Goal: Task Accomplishment & Management: Manage account settings

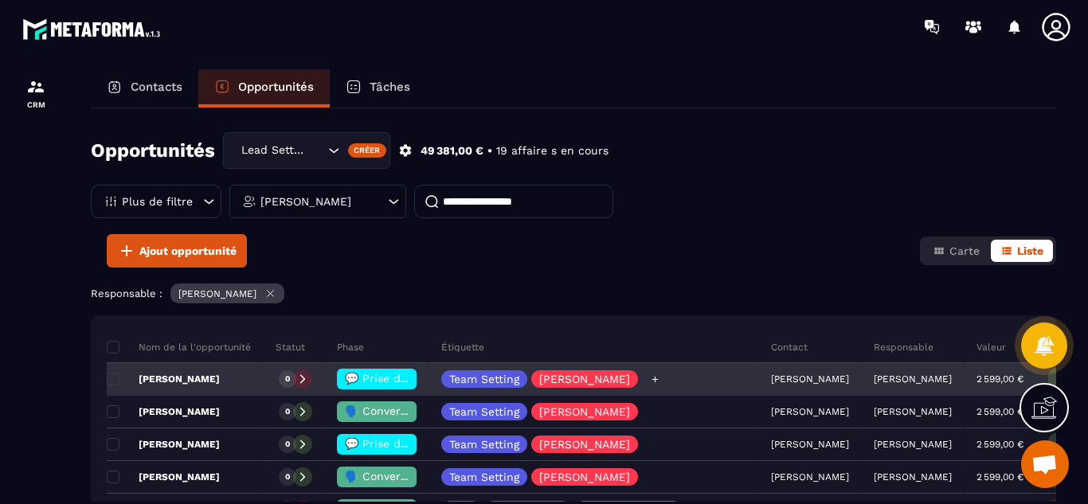
click at [656, 374] on div "Team Setting [PERSON_NAME]" at bounding box center [594, 380] width 330 height 32
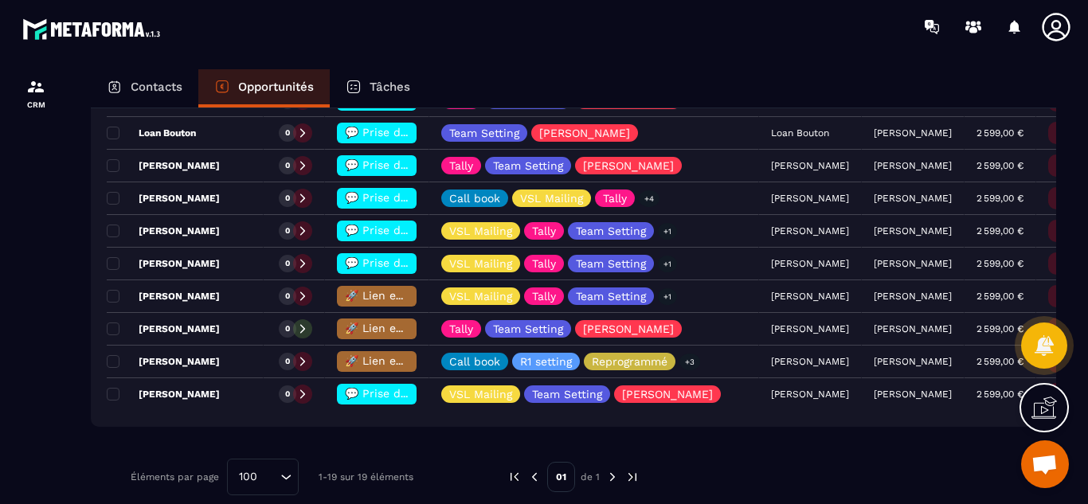
scroll to position [605, 0]
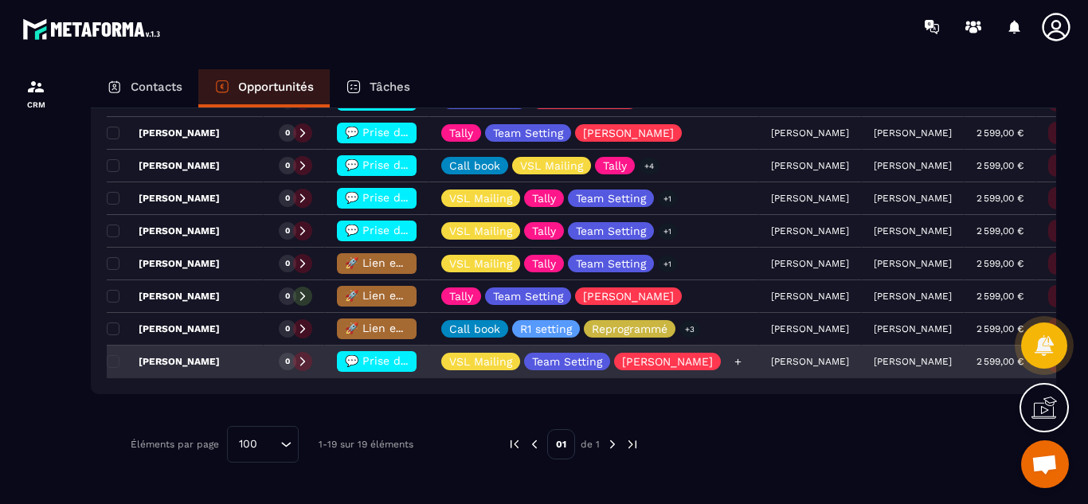
click at [733, 363] on icon at bounding box center [738, 362] width 10 height 10
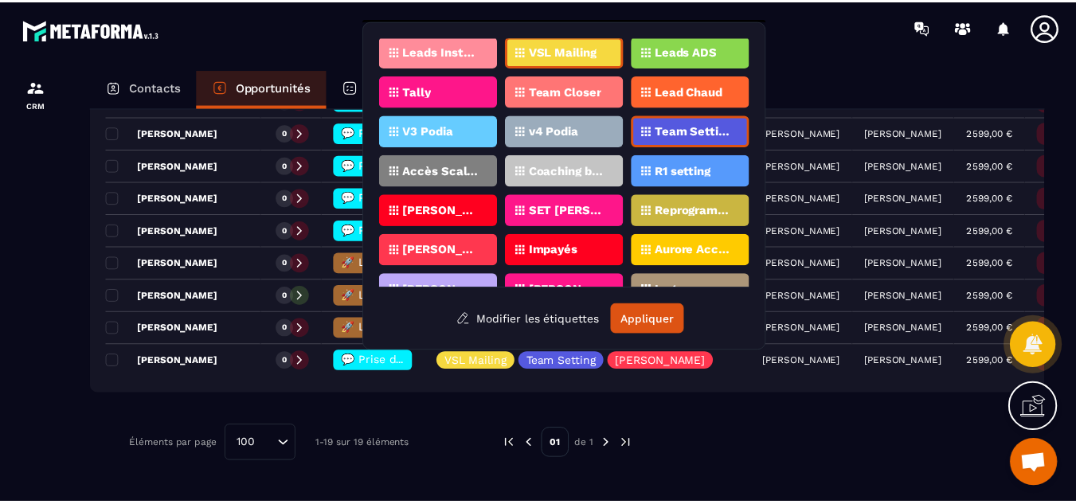
scroll to position [88, 0]
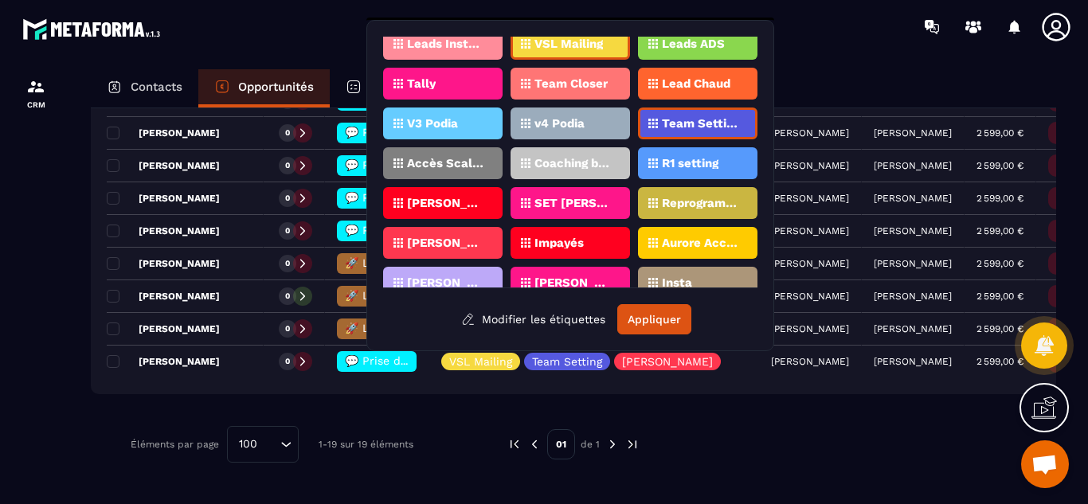
click at [681, 168] on p "R1 setting" at bounding box center [690, 163] width 57 height 11
click at [641, 321] on button "Appliquer" at bounding box center [654, 319] width 74 height 30
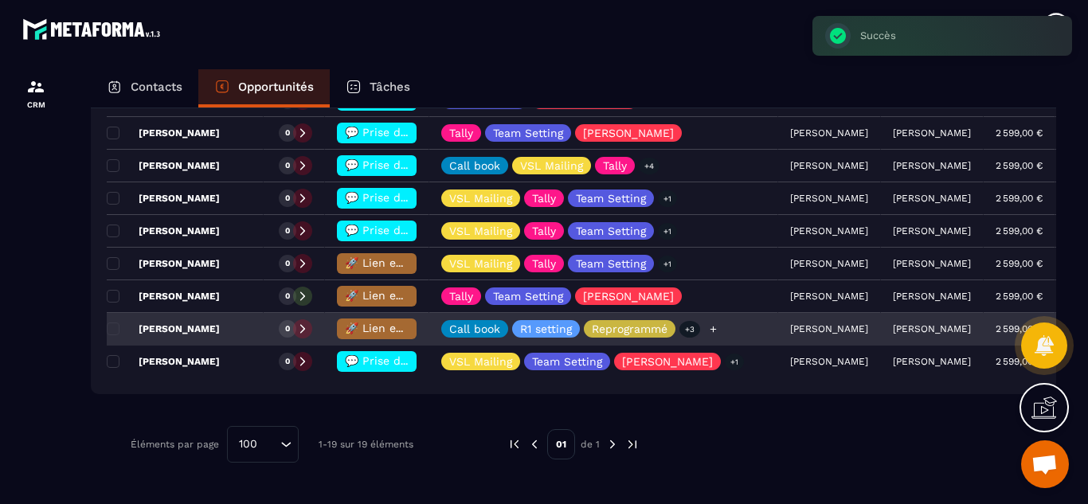
click at [712, 332] on icon at bounding box center [713, 329] width 10 height 10
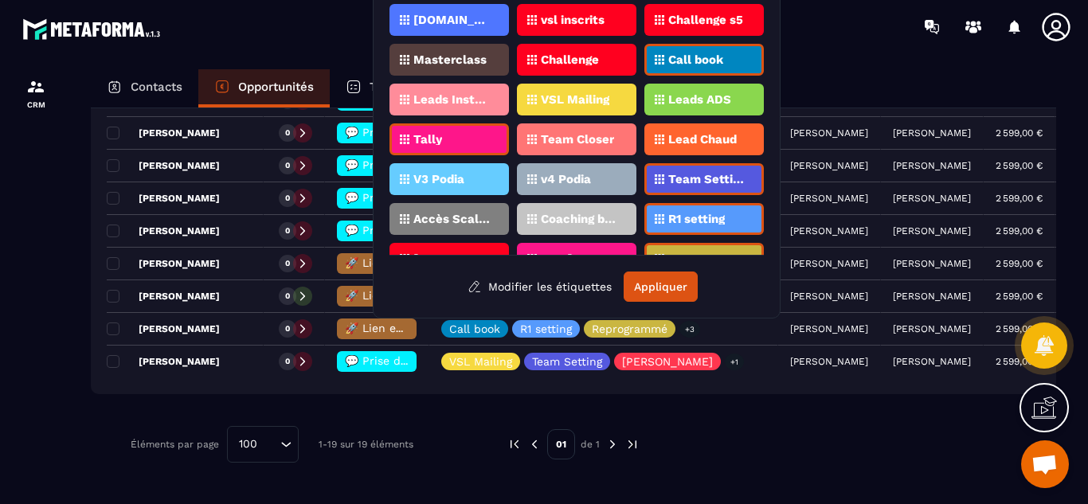
click at [691, 220] on p "R1 setting" at bounding box center [696, 218] width 57 height 11
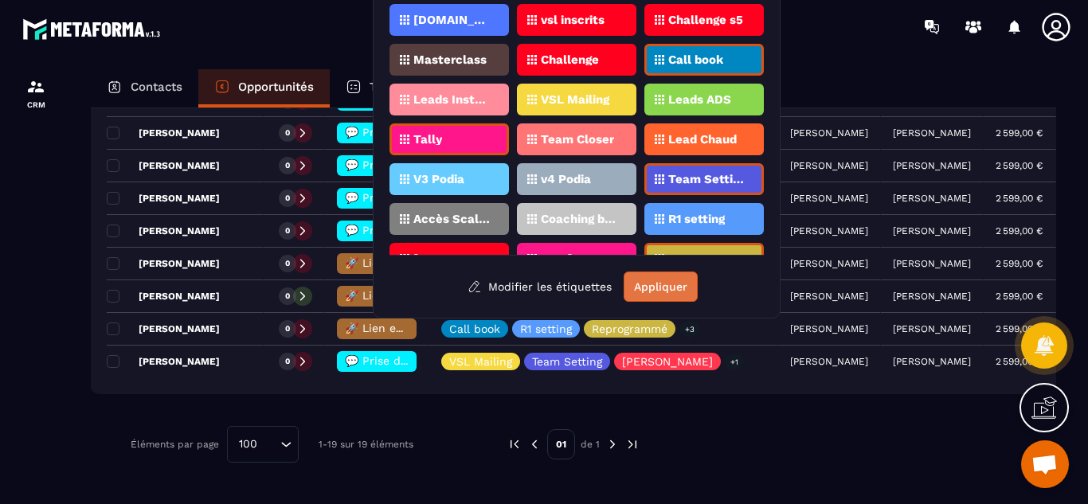
click at [659, 281] on button "Appliquer" at bounding box center [661, 287] width 74 height 30
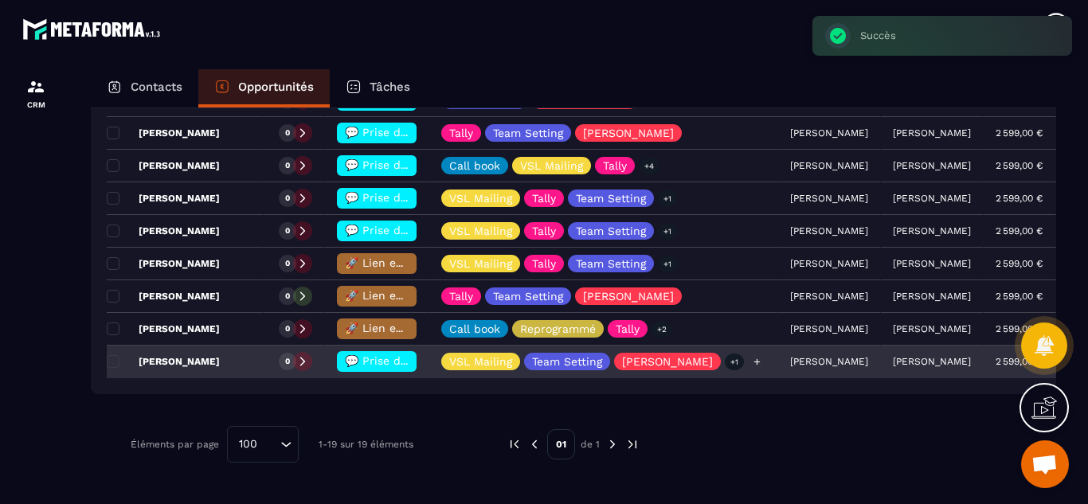
click at [752, 366] on icon at bounding box center [757, 362] width 10 height 10
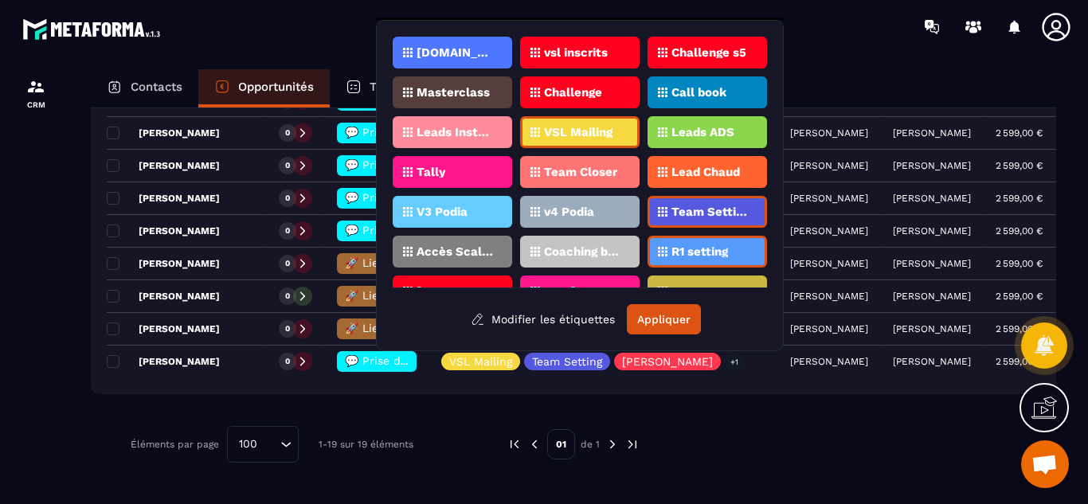
click at [705, 429] on div at bounding box center [839, 444] width 353 height 37
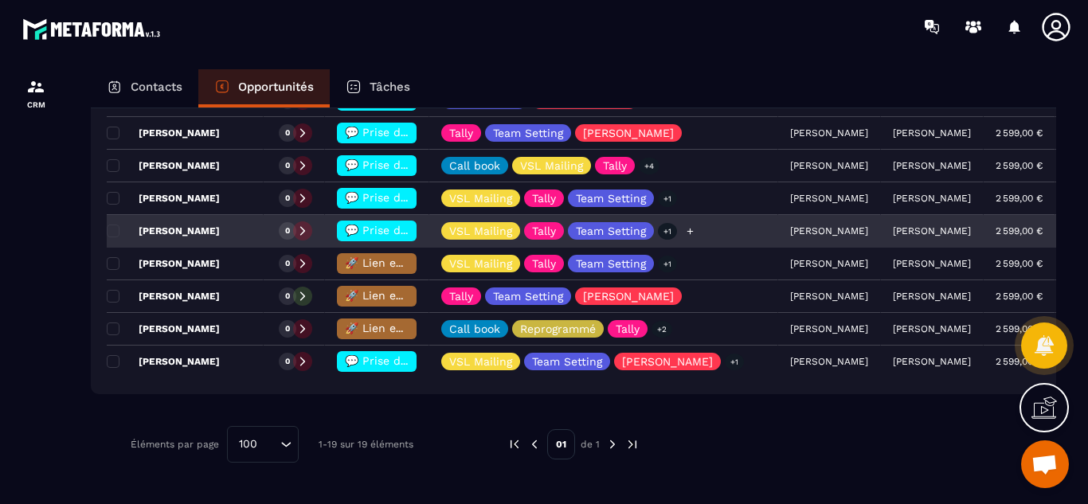
click at [692, 233] on icon at bounding box center [690, 231] width 10 height 10
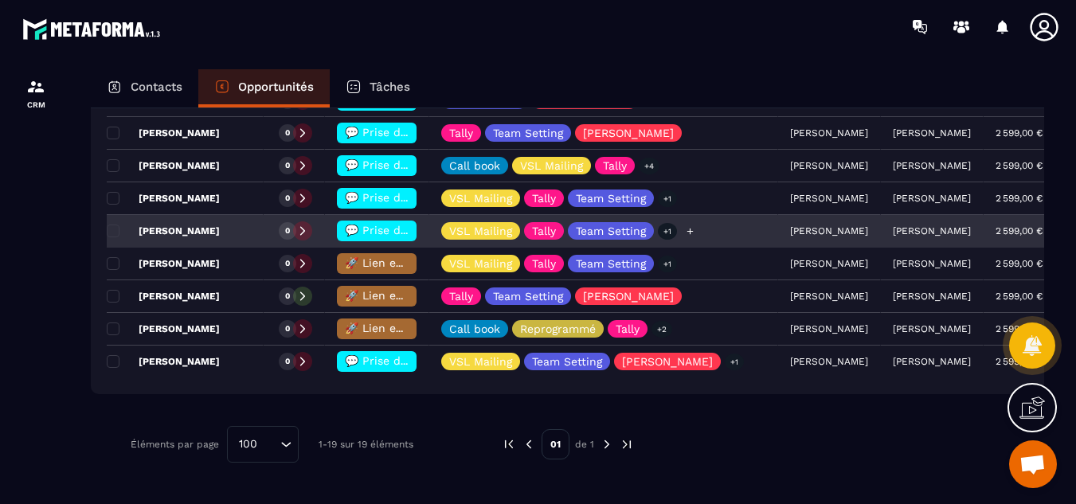
scroll to position [71, 0]
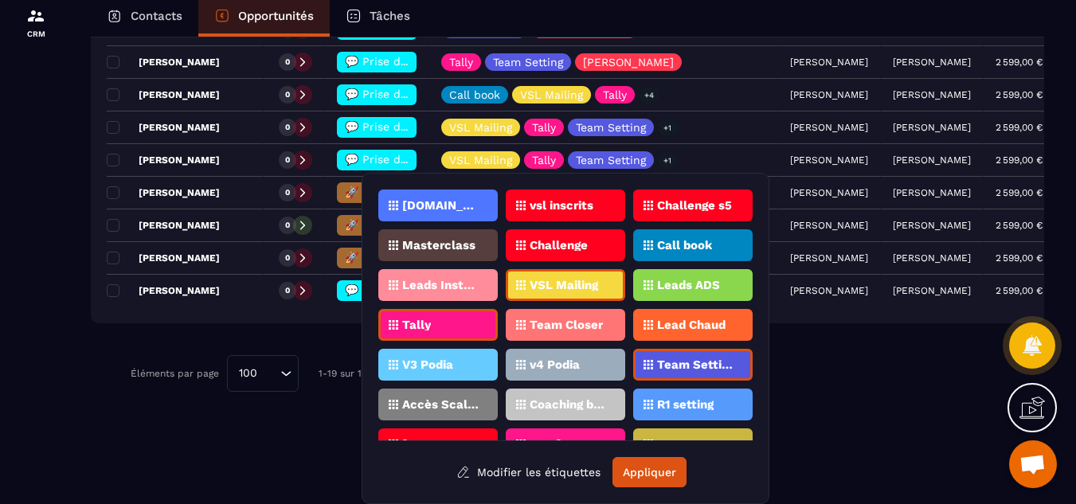
click at [691, 405] on p "R1 setting" at bounding box center [685, 404] width 57 height 11
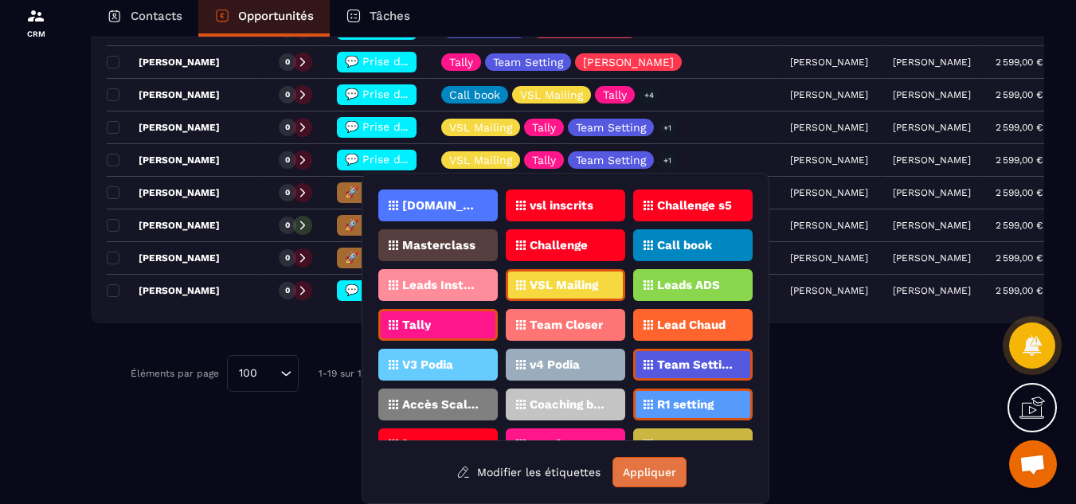
click at [658, 477] on button "Appliquer" at bounding box center [649, 472] width 74 height 30
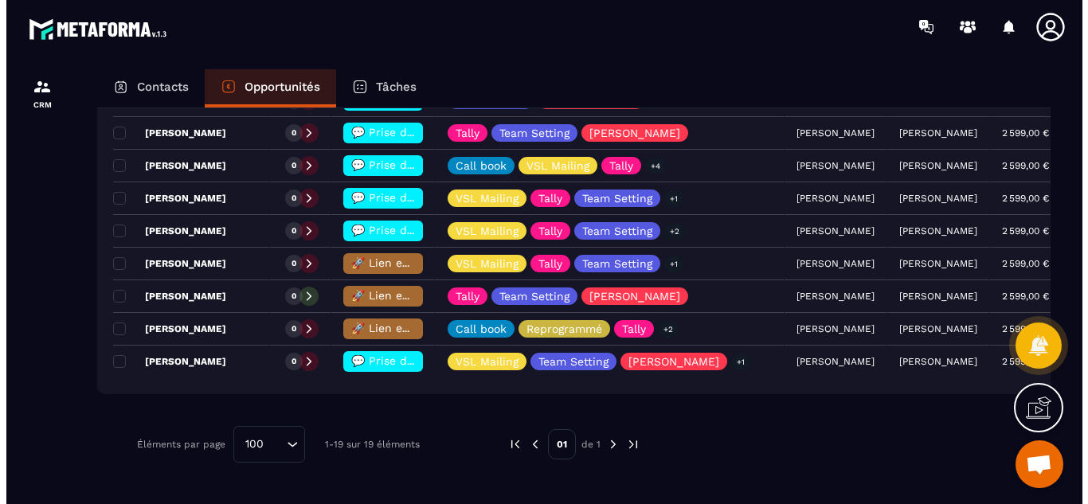
scroll to position [0, 0]
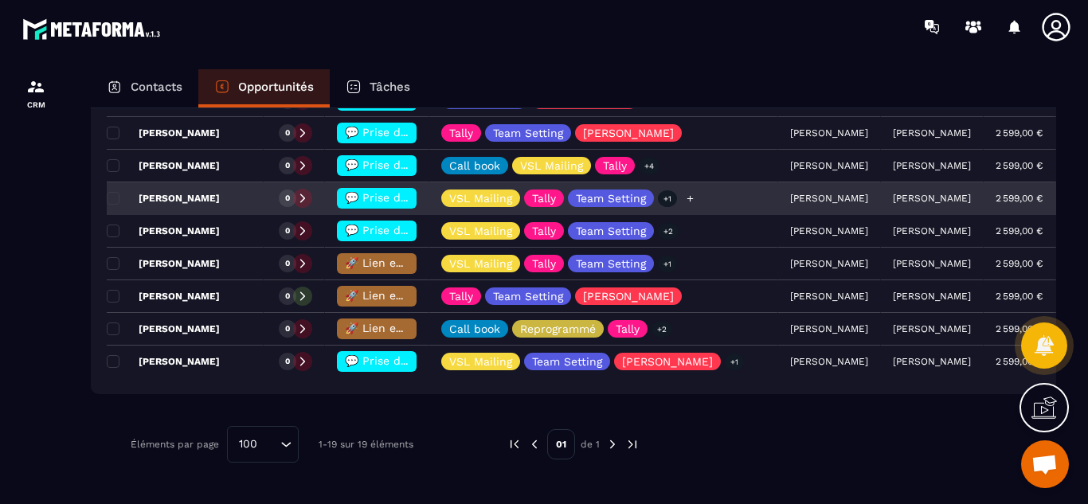
click at [689, 200] on icon at bounding box center [690, 199] width 10 height 10
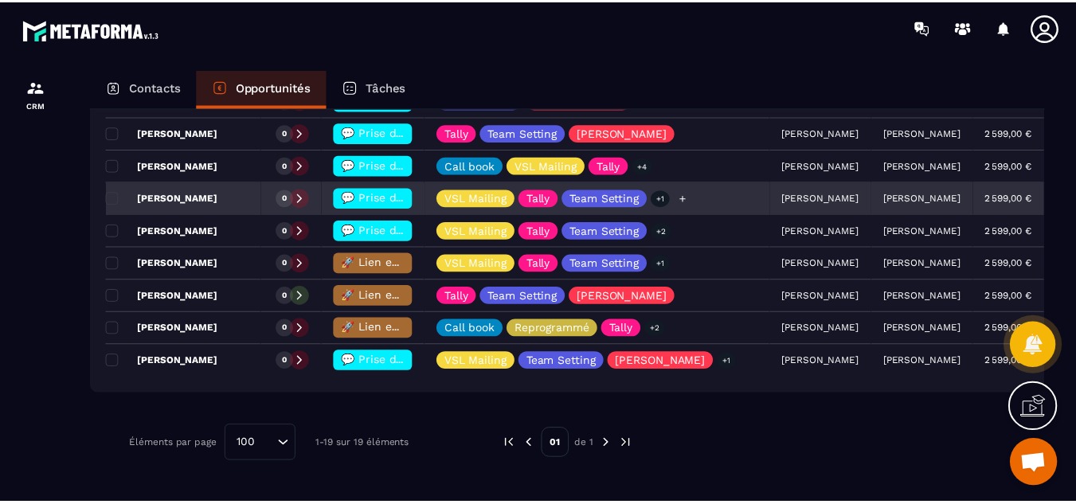
scroll to position [38, 0]
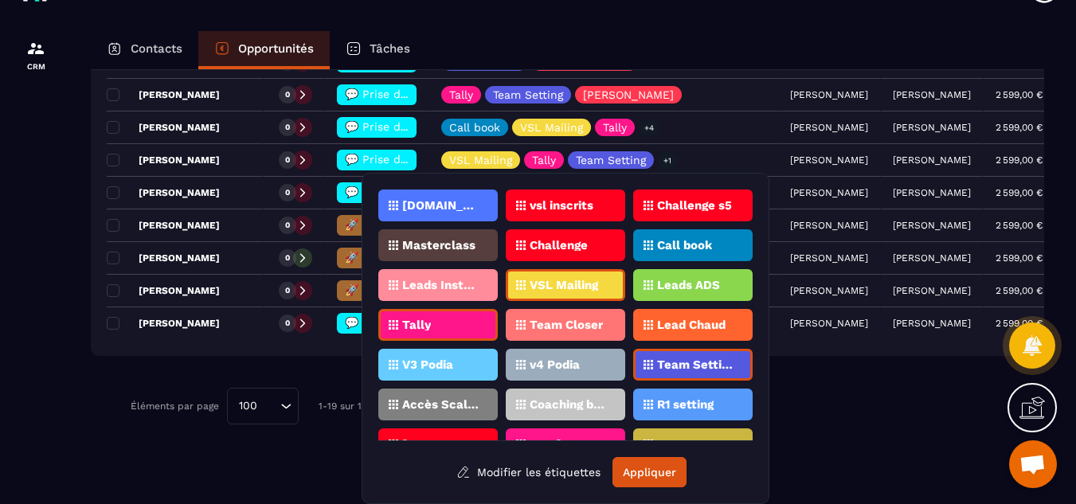
click at [683, 405] on p "R1 setting" at bounding box center [685, 404] width 57 height 11
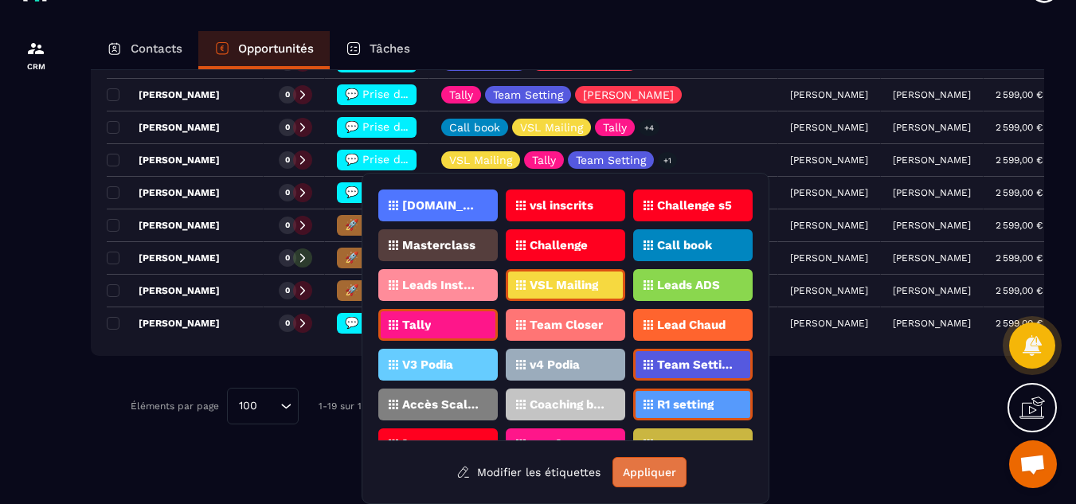
click at [649, 479] on button "Appliquer" at bounding box center [649, 472] width 74 height 30
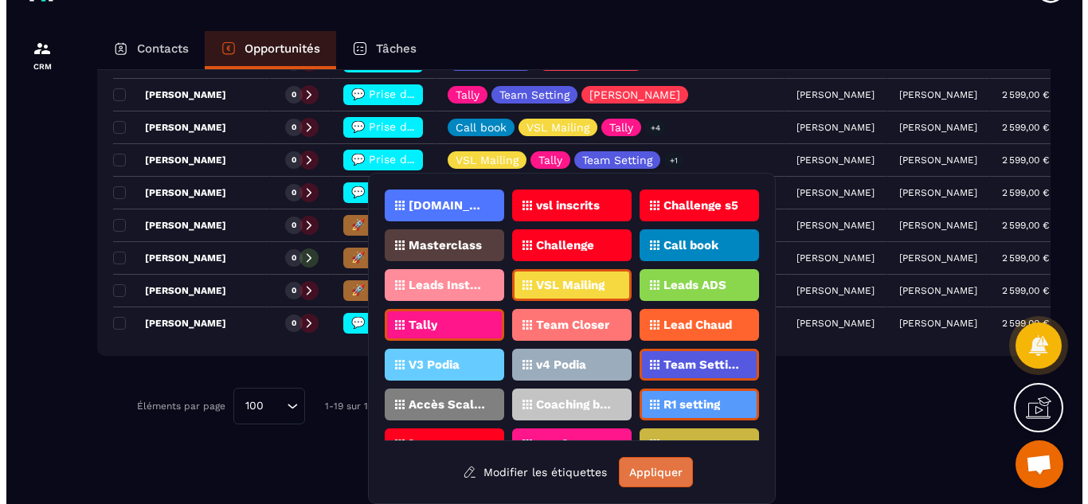
scroll to position [0, 0]
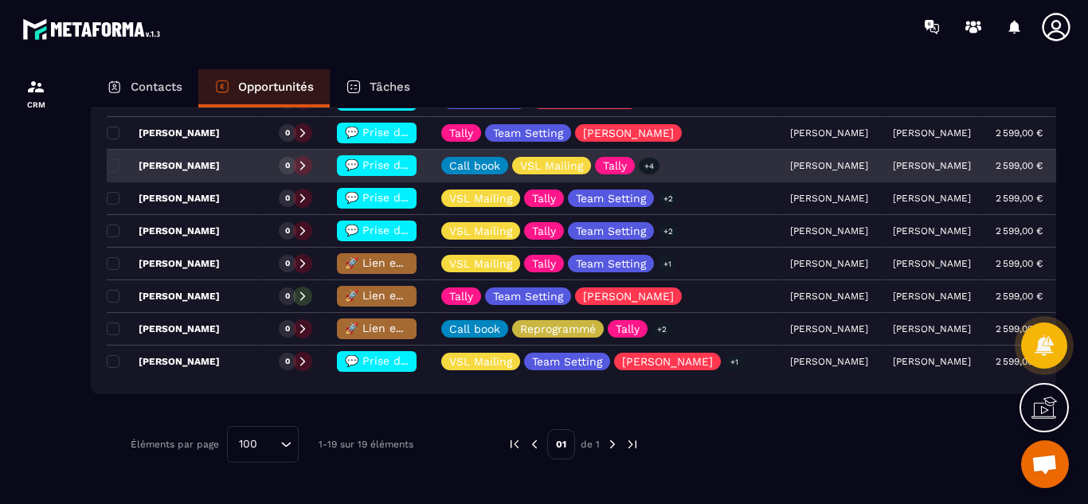
click at [369, 169] on span "💬 Prise de contact effectué" at bounding box center [424, 164] width 158 height 13
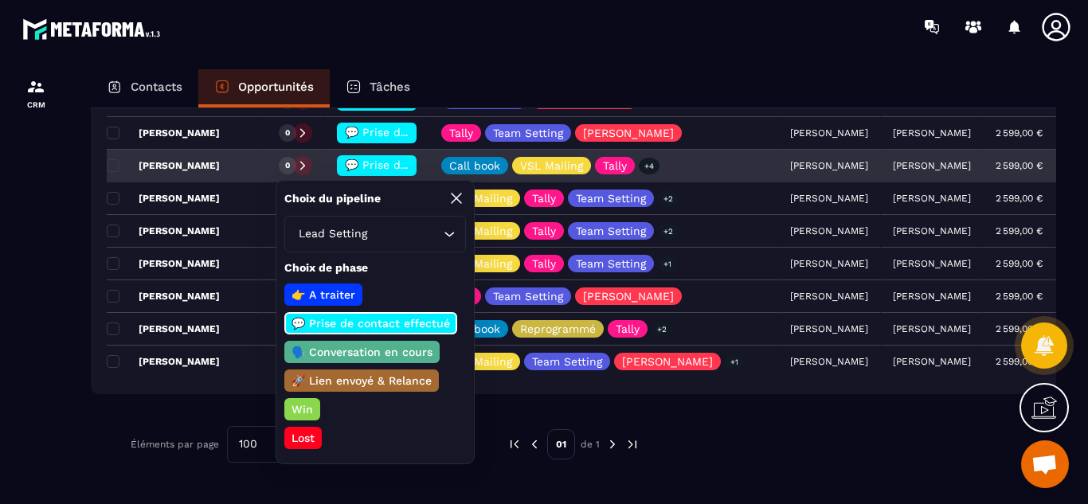
click at [369, 168] on span "💬 Prise de contact effectué" at bounding box center [424, 164] width 158 height 13
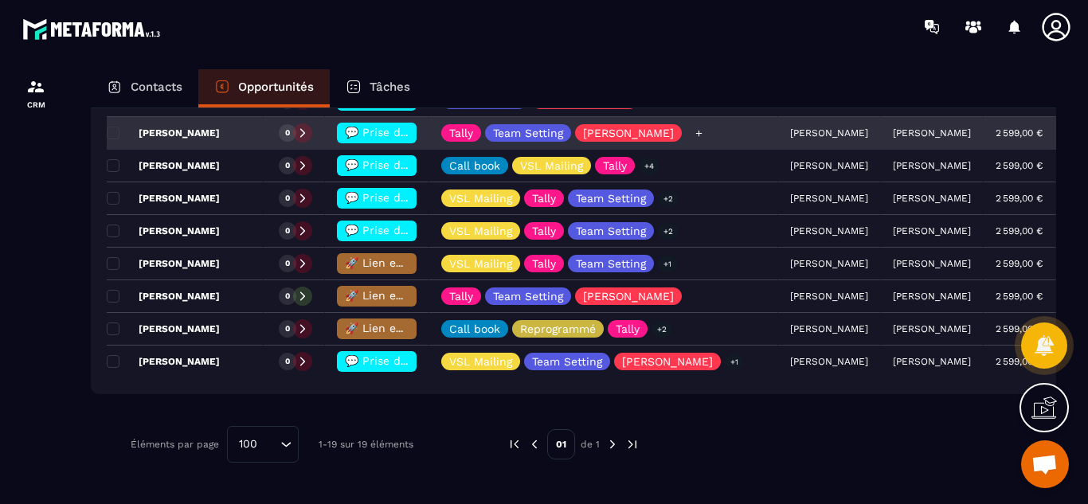
click at [694, 135] on icon at bounding box center [699, 133] width 10 height 10
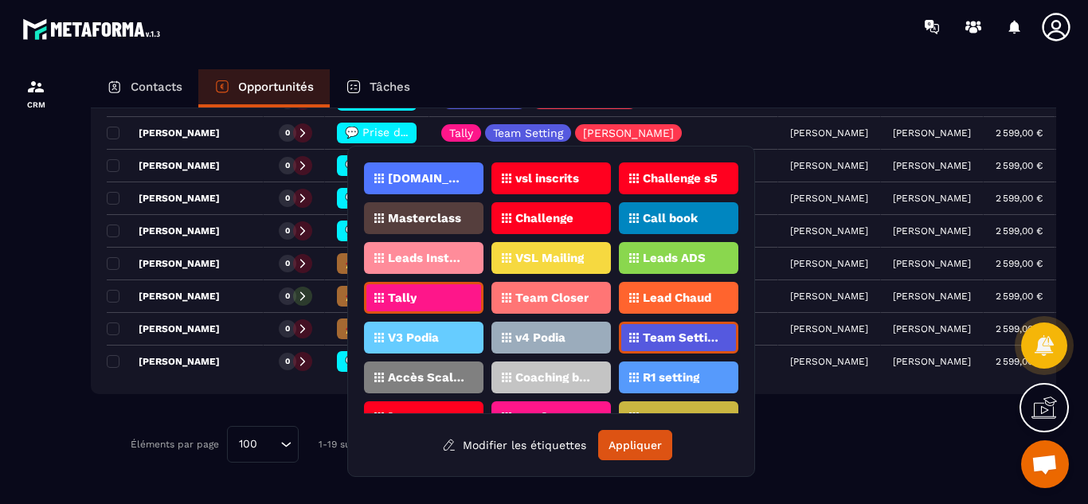
click at [671, 367] on div "R1 setting" at bounding box center [678, 378] width 119 height 32
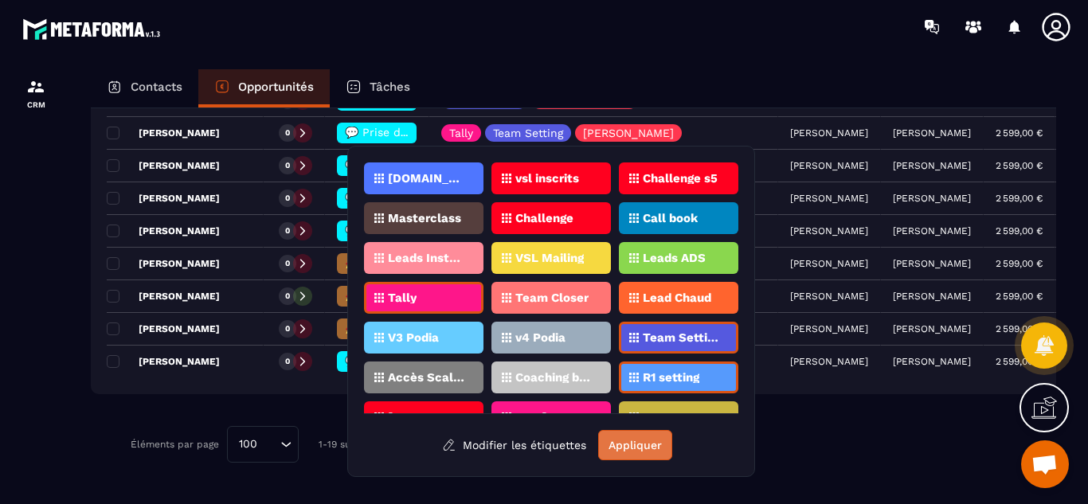
click at [624, 448] on button "Appliquer" at bounding box center [635, 445] width 74 height 30
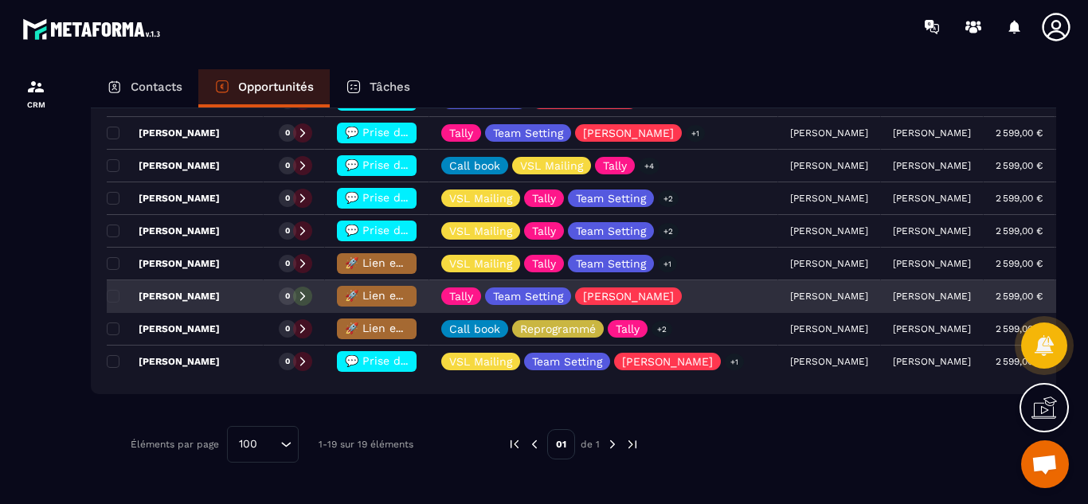
click at [188, 301] on p "[PERSON_NAME]" at bounding box center [163, 296] width 113 height 13
